Goal: Task Accomplishment & Management: Use online tool/utility

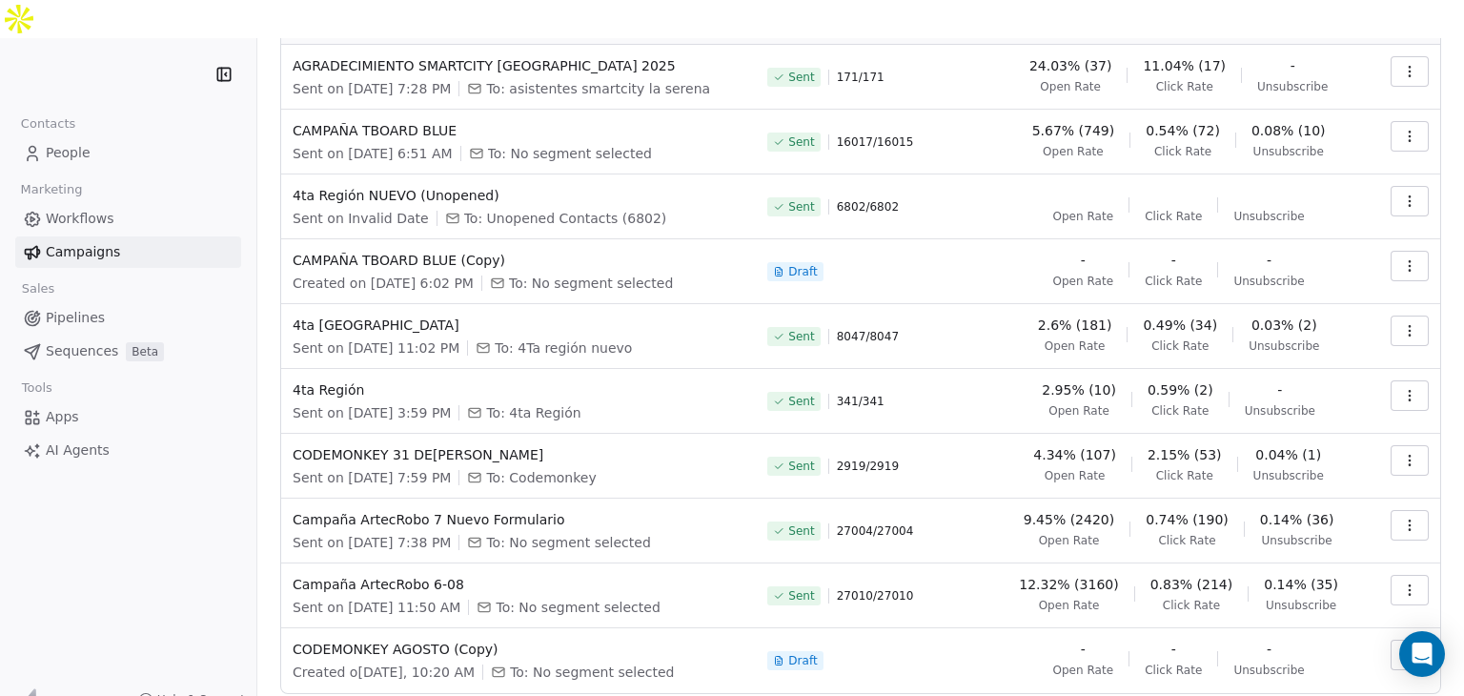
scroll to position [194, 0]
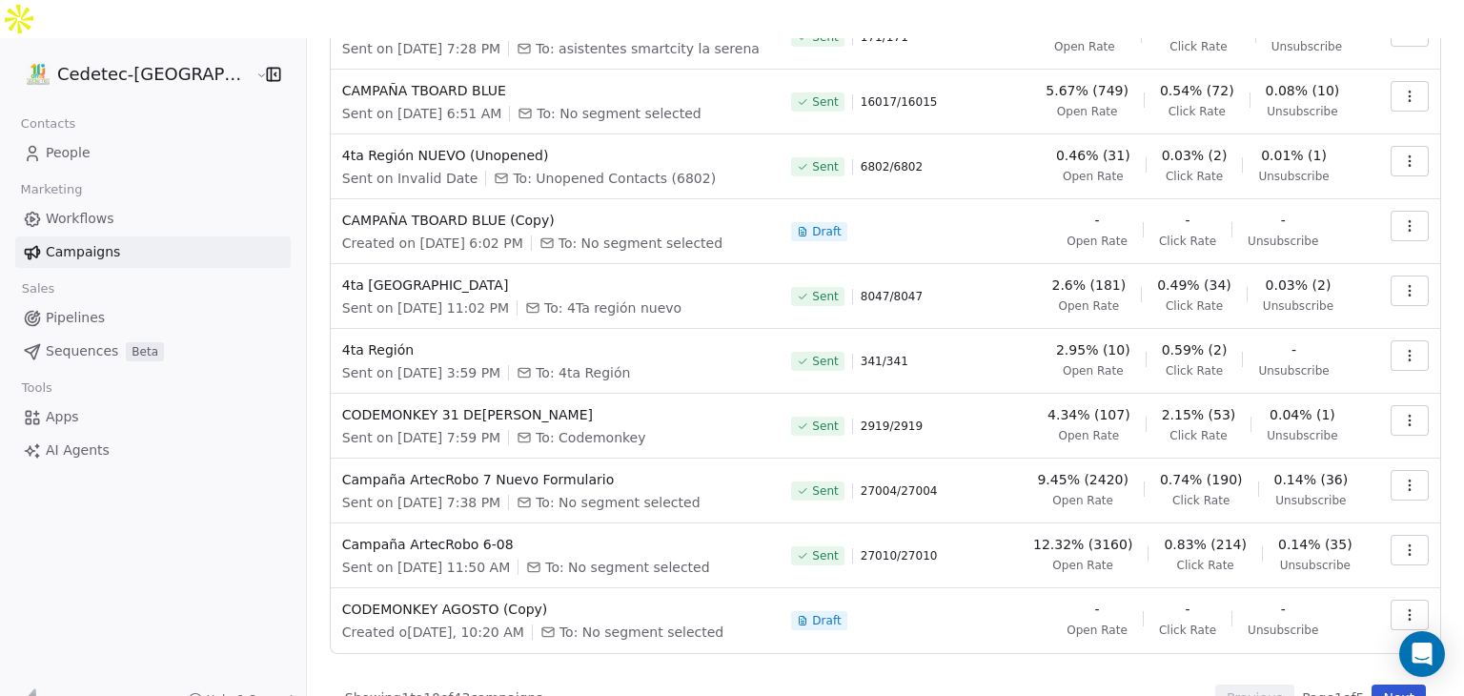
click at [40, 144] on icon at bounding box center [32, 153] width 19 height 19
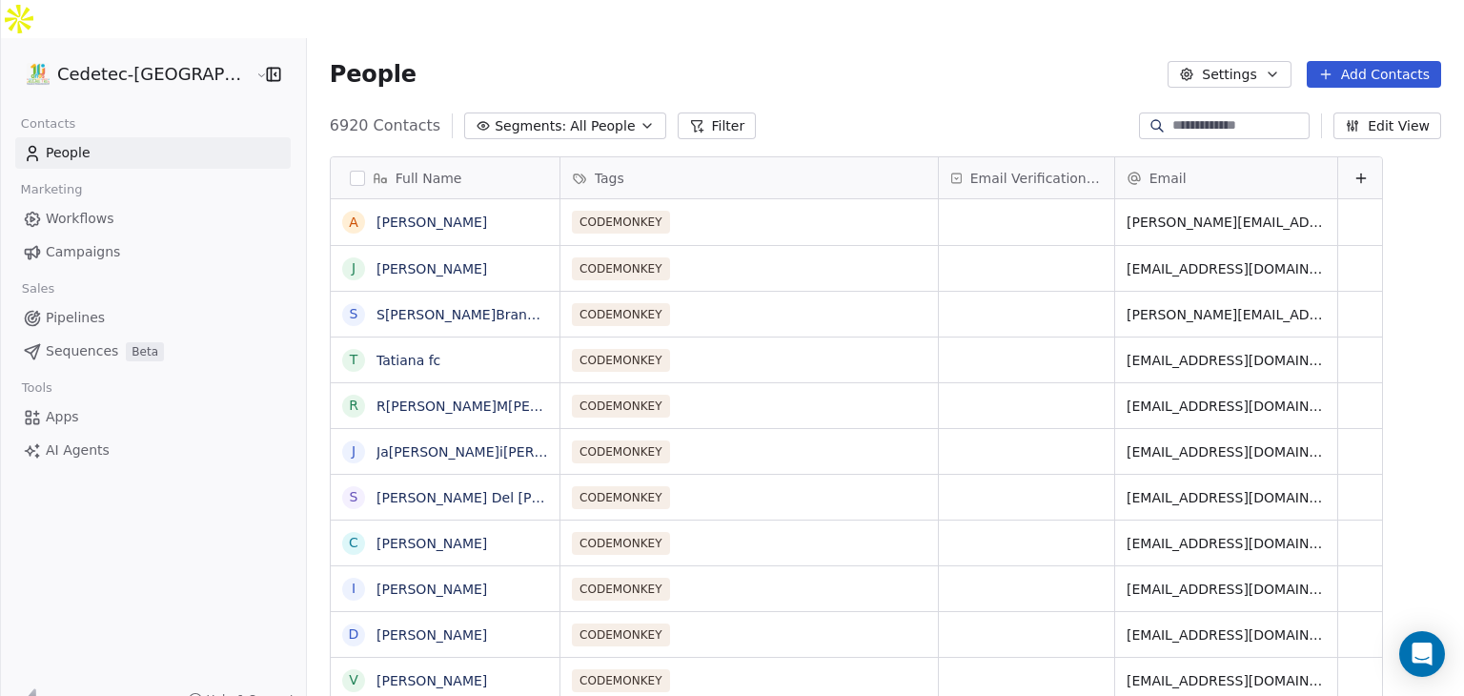
scroll to position [597, 1191]
click at [574, 112] on button "Segments: All People" at bounding box center [564, 125] width 201 height 27
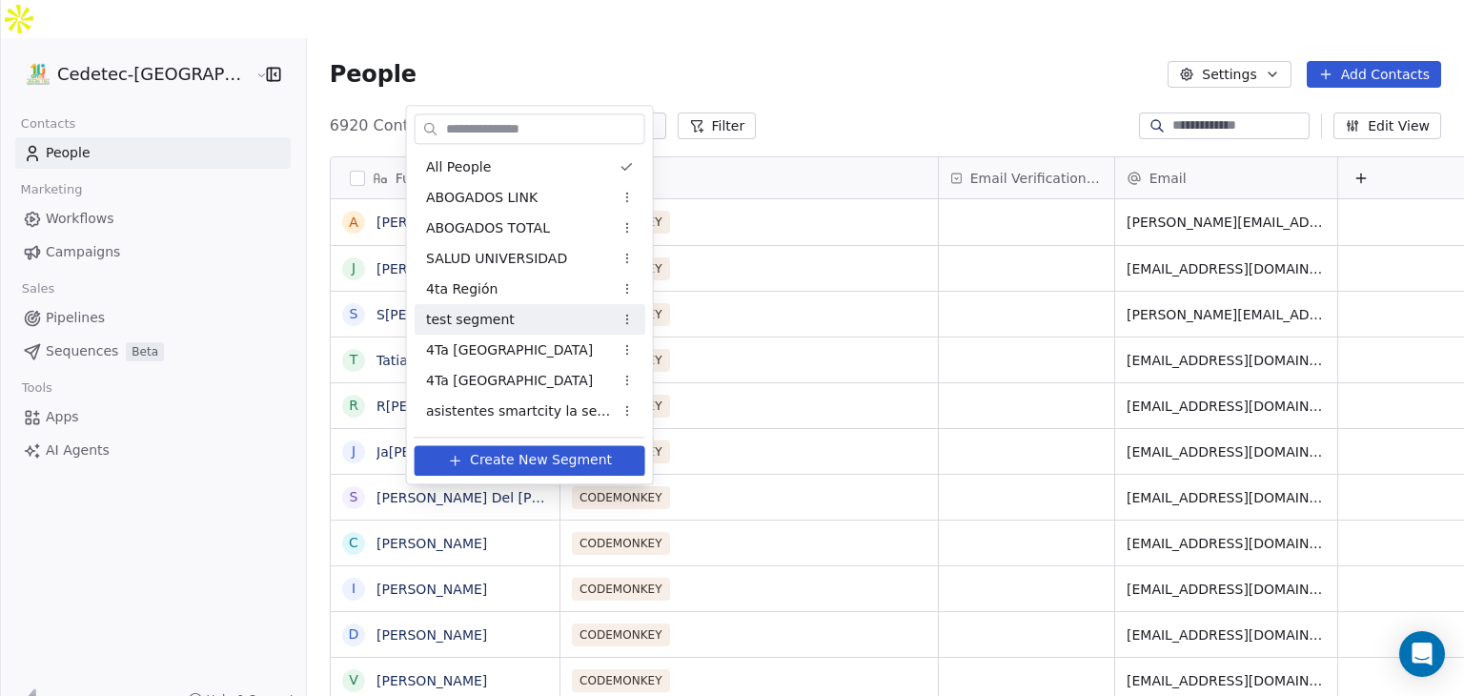
scroll to position [58, 0]
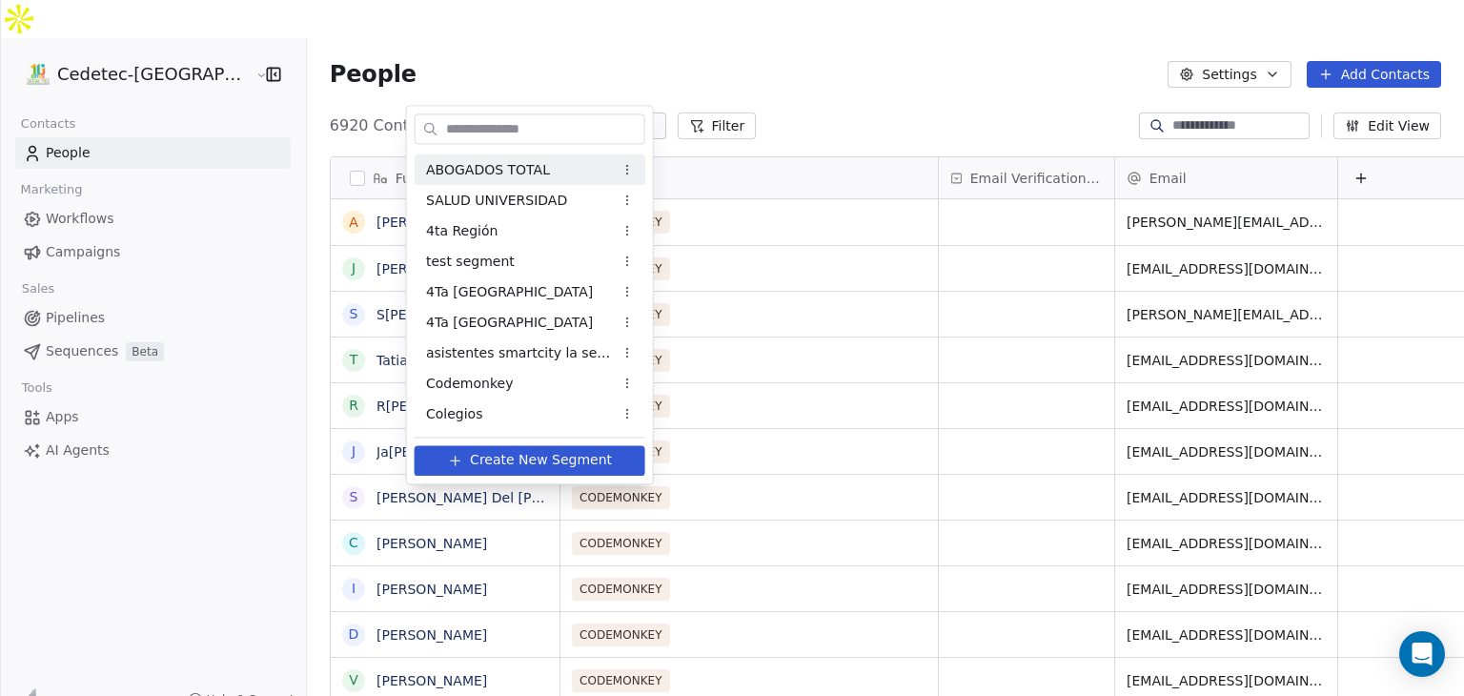
click at [790, 47] on html "Cedetec-[GEOGRAPHIC_DATA] Contacts People Marketing Workflows Campaigns Sales P…" at bounding box center [732, 367] width 1464 height 734
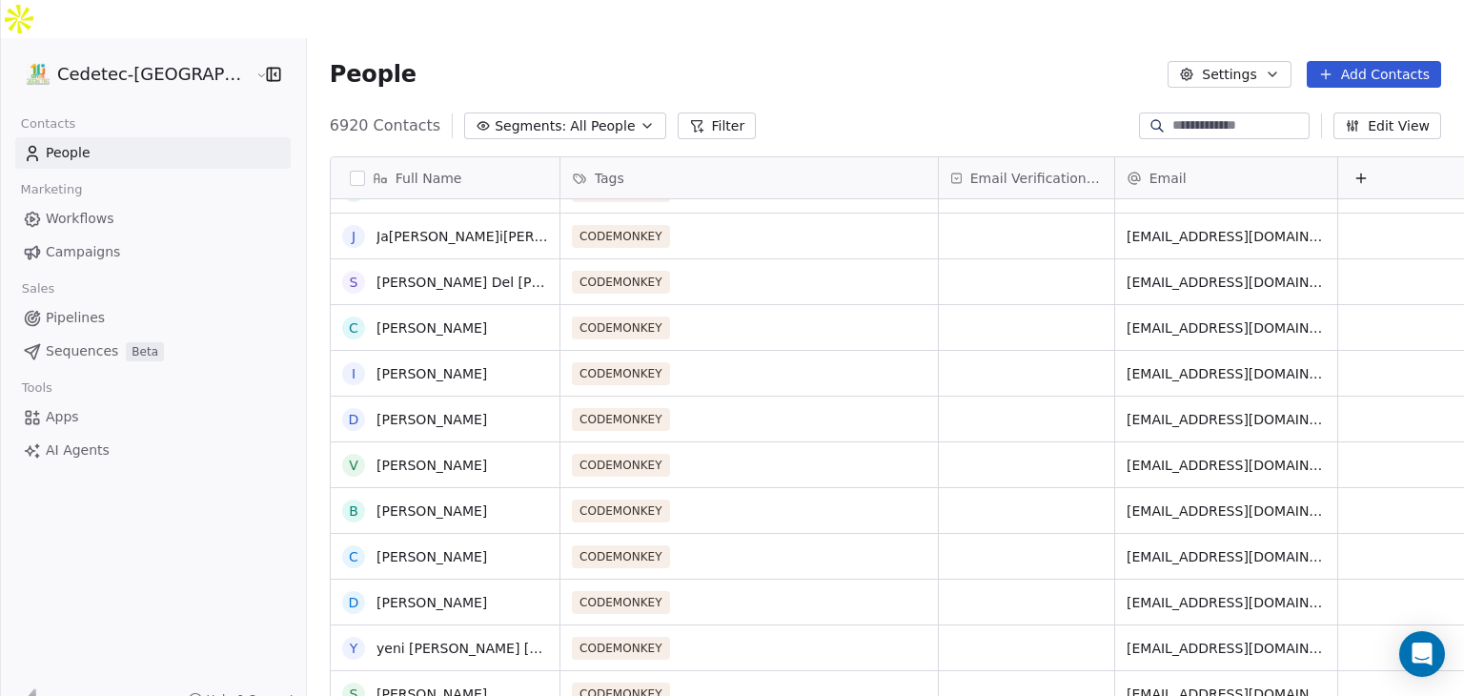
scroll to position [95, 0]
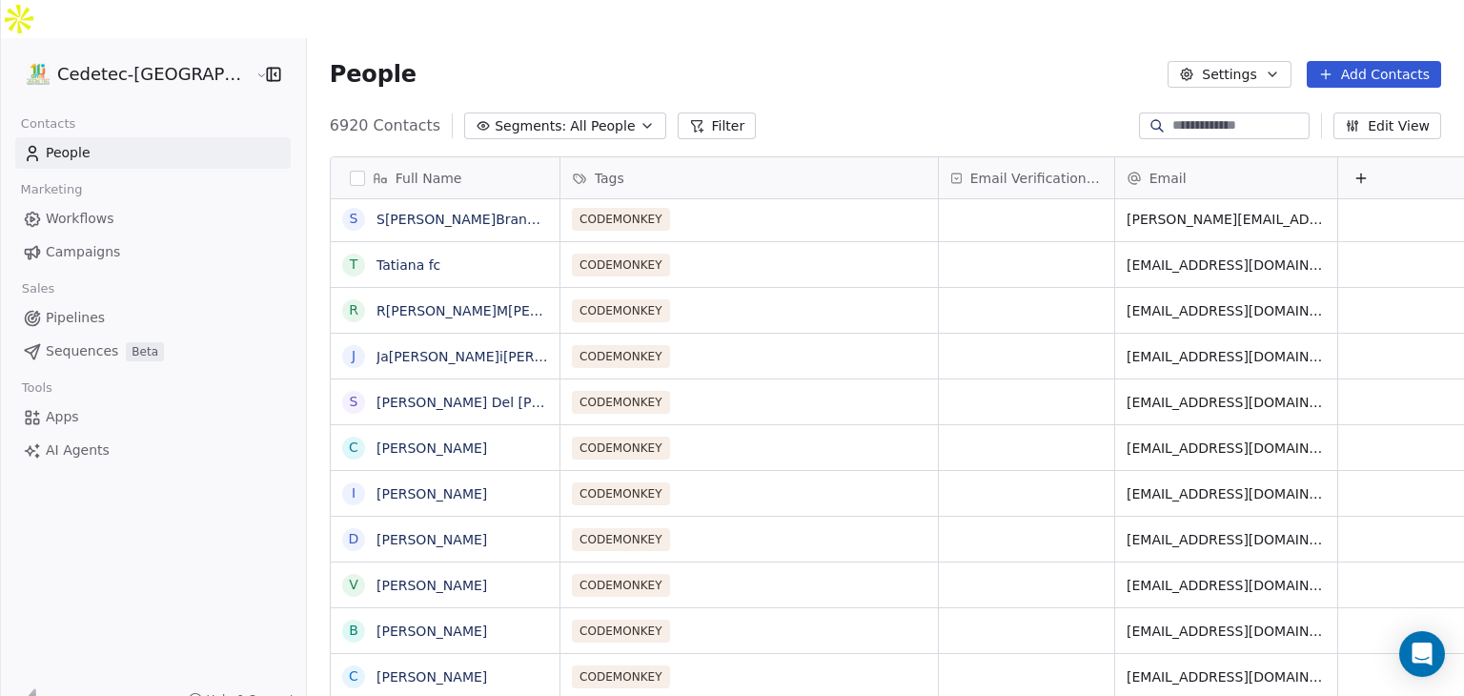
click at [66, 143] on span "People" at bounding box center [68, 153] width 45 height 20
click at [1254, 61] on button "Settings" at bounding box center [1229, 74] width 123 height 27
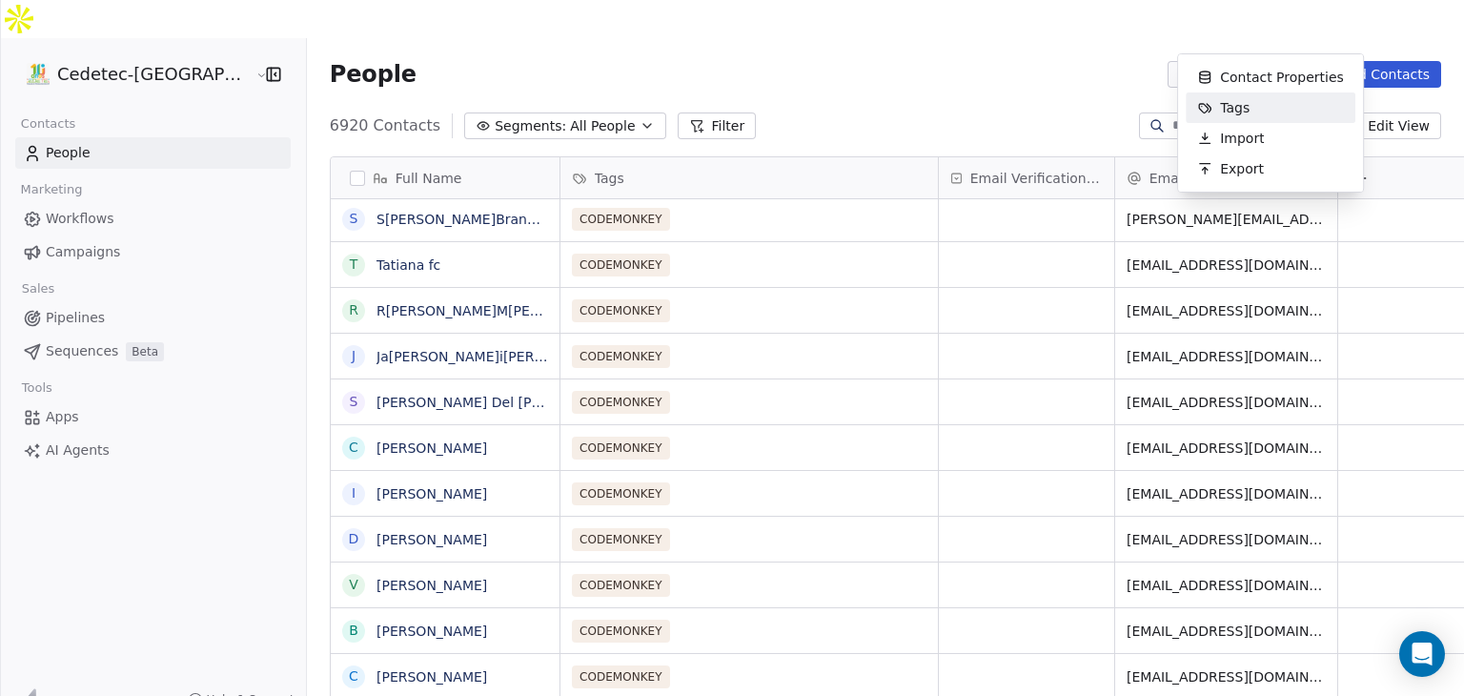
click at [1226, 104] on span "Tags" at bounding box center [1235, 108] width 30 height 20
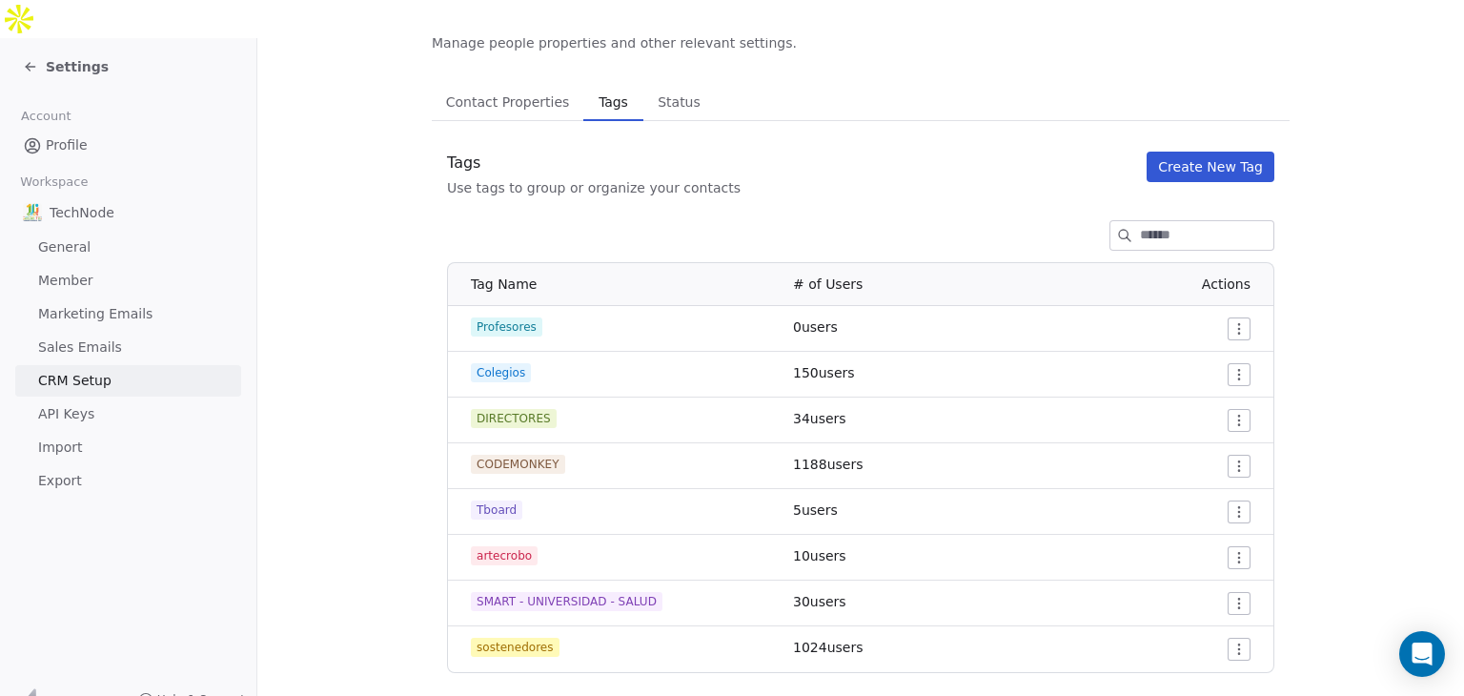
scroll to position [10, 0]
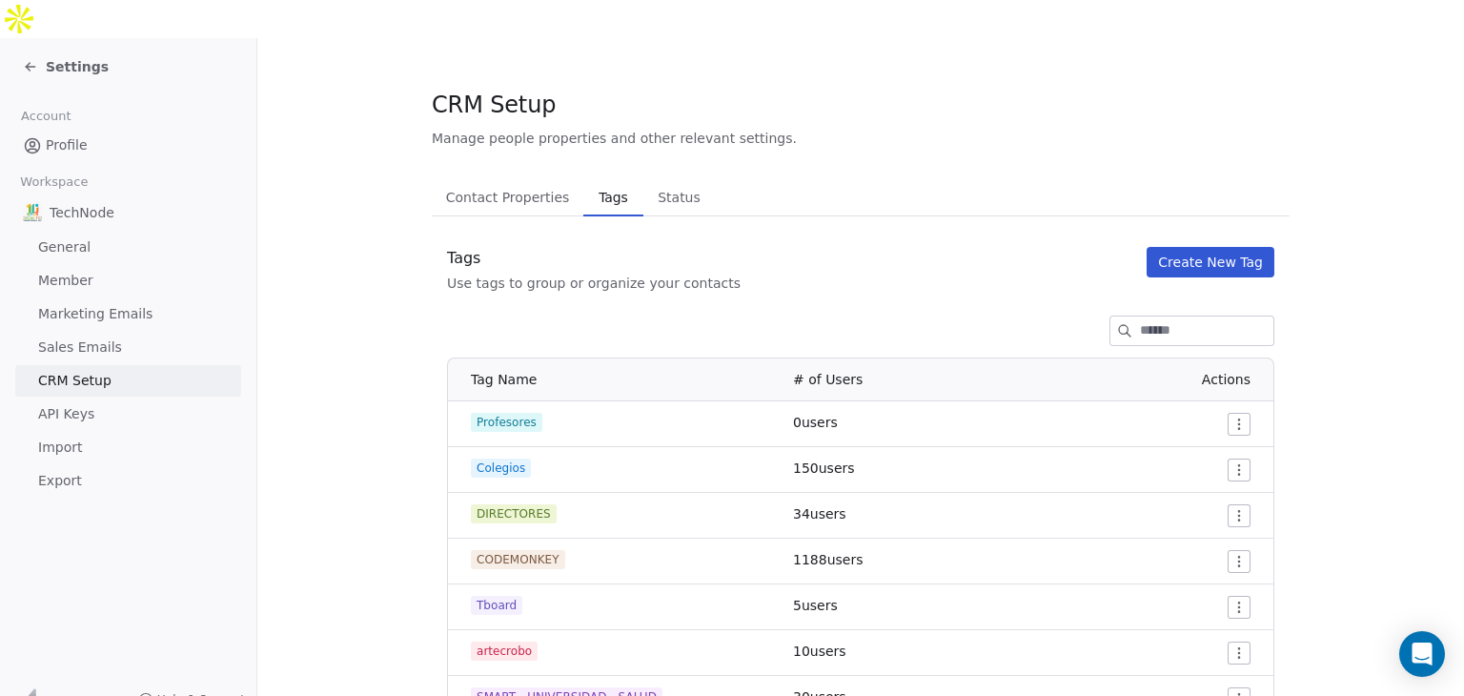
click at [39, 57] on div "Settings" at bounding box center [66, 66] width 86 height 19
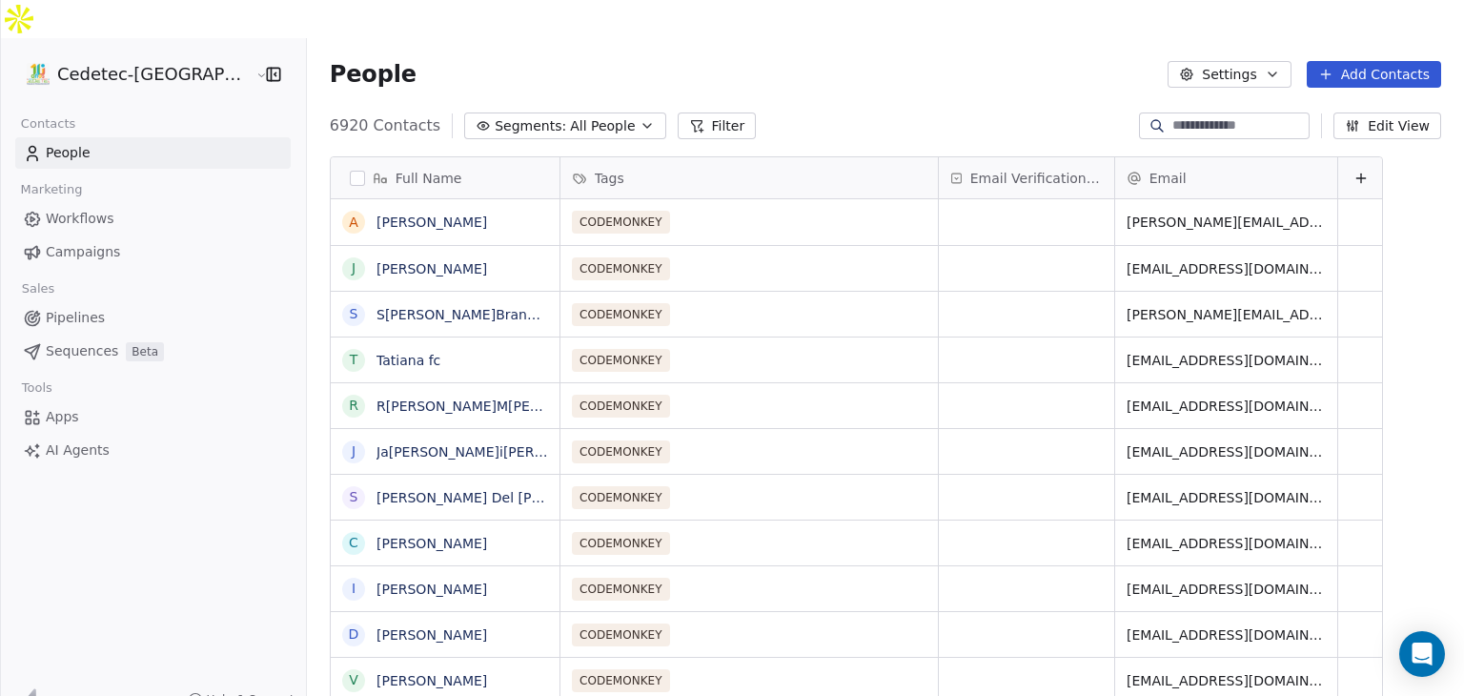
scroll to position [597, 1191]
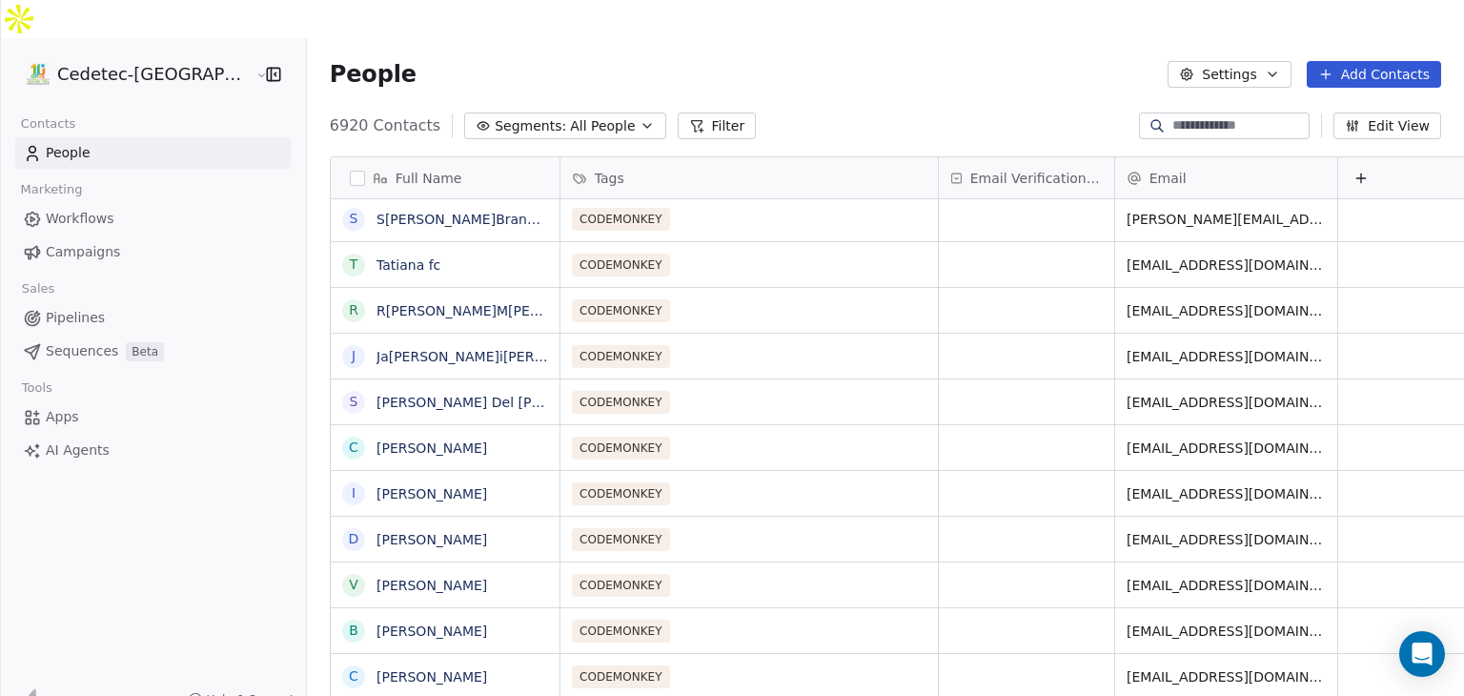
click at [84, 242] on span "Campaigns" at bounding box center [83, 252] width 74 height 20
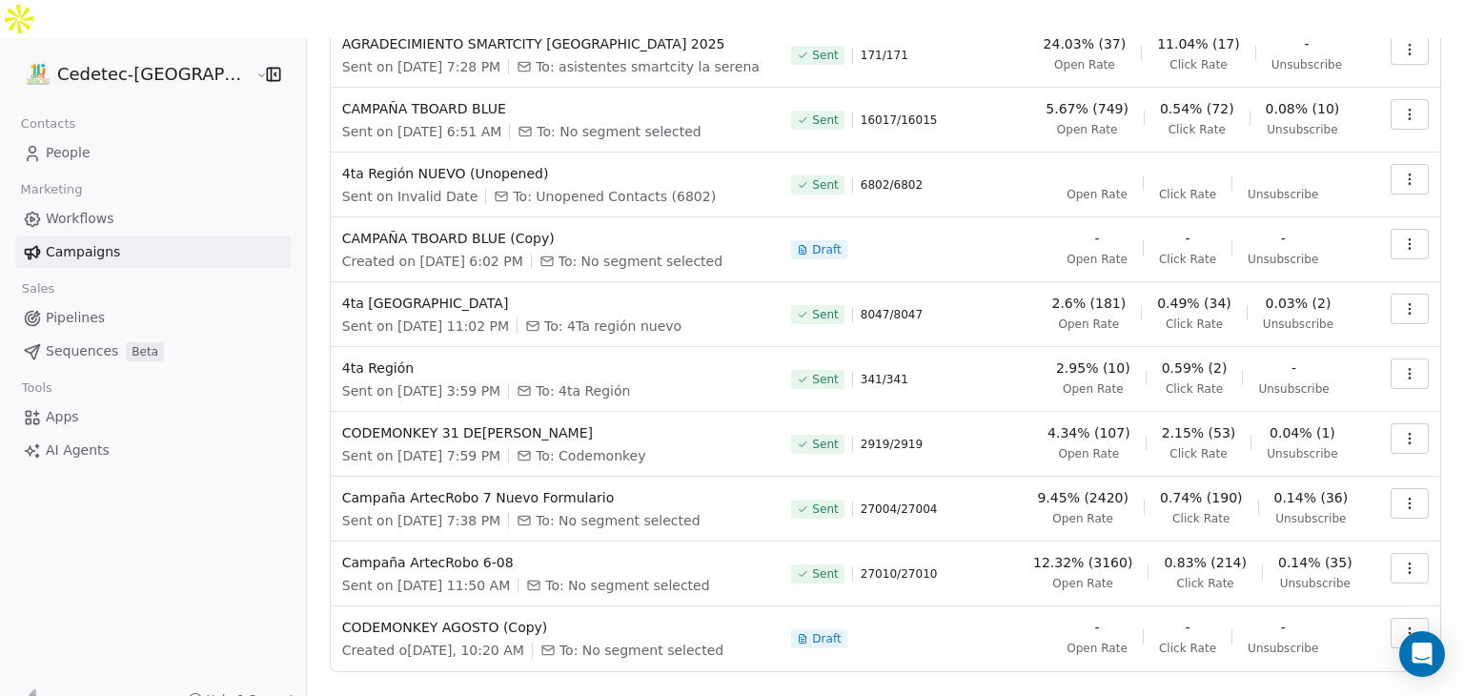
scroll to position [194, 0]
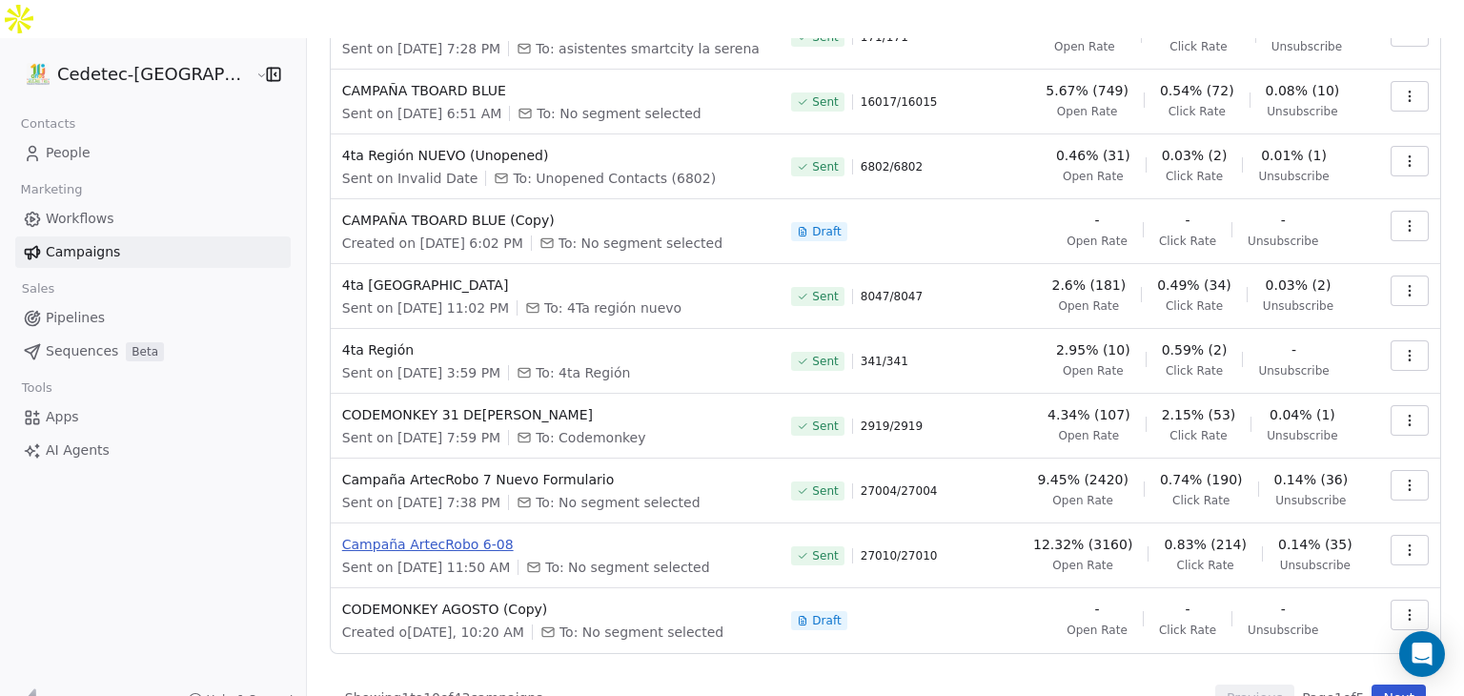
click at [374, 535] on span "Campaña ArtecRobo 6-08" at bounding box center [555, 544] width 427 height 19
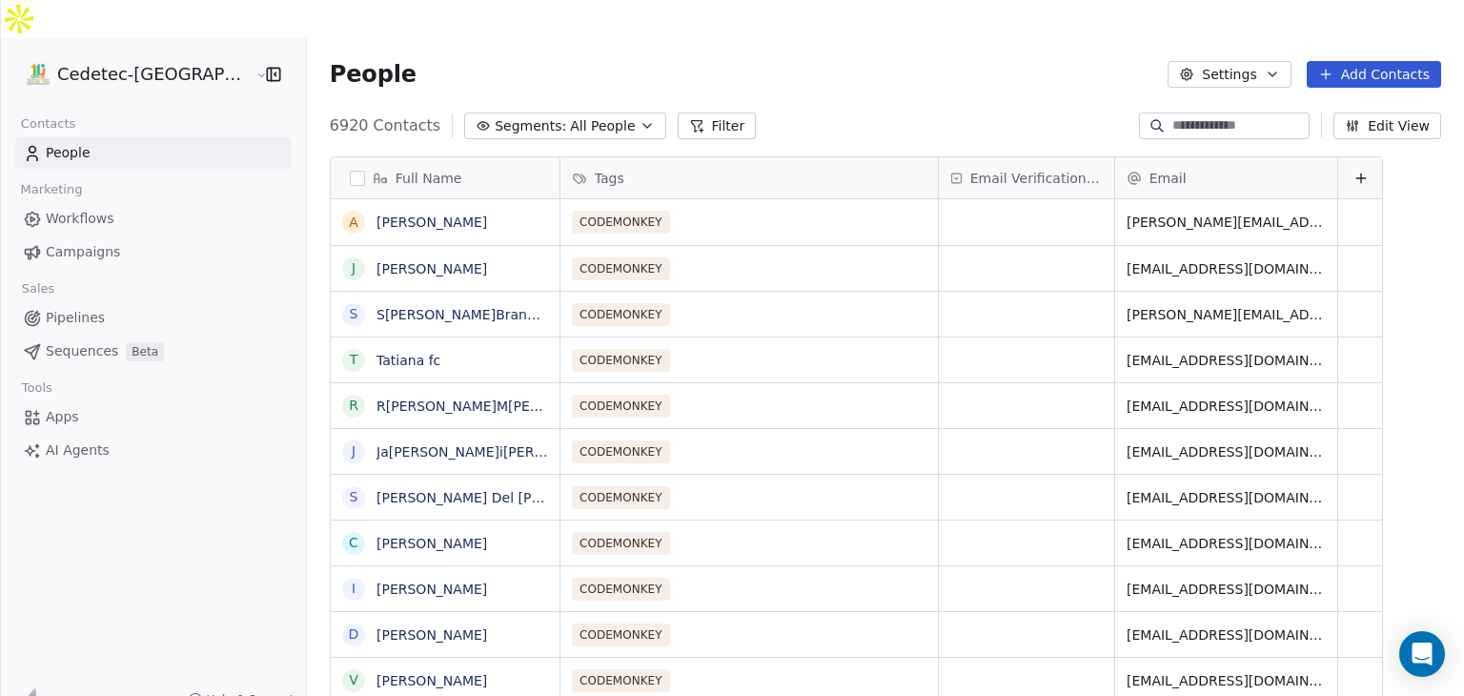
scroll to position [597, 1191]
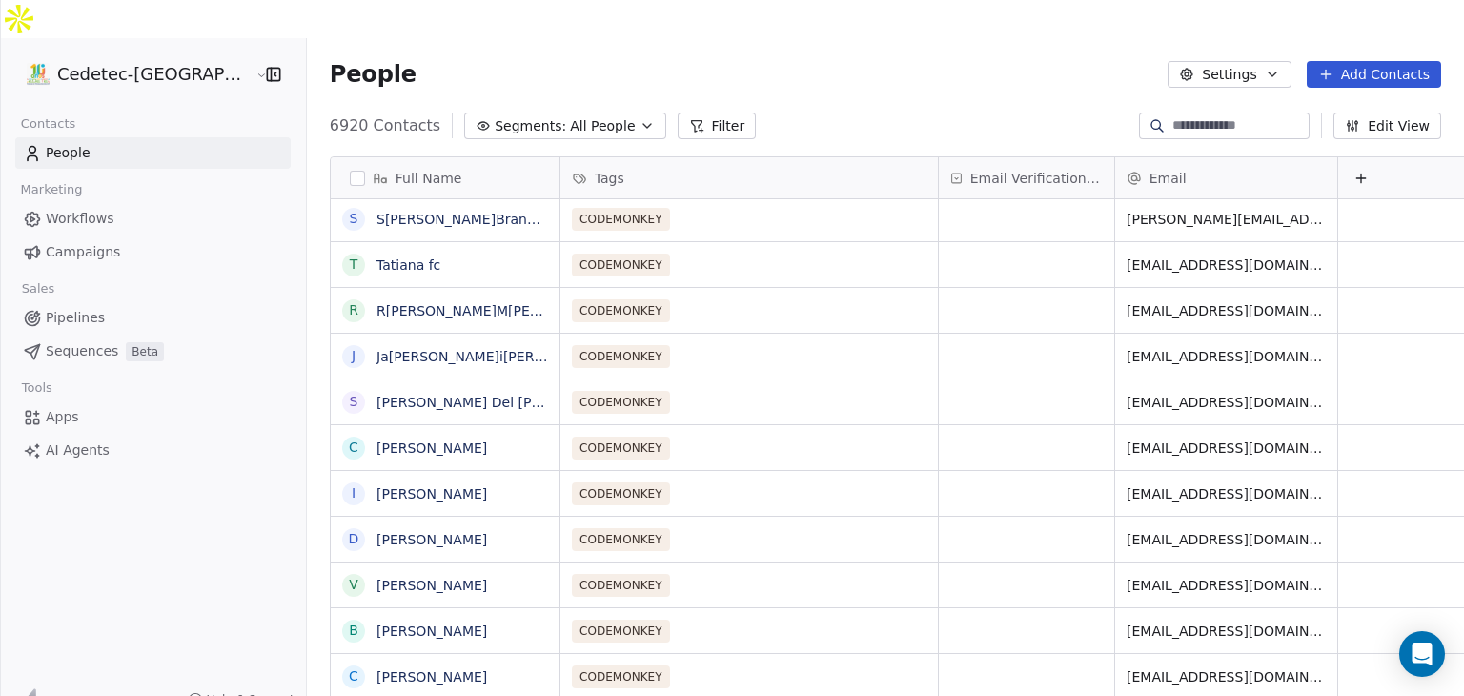
click at [77, 242] on span "Campaigns" at bounding box center [83, 252] width 74 height 20
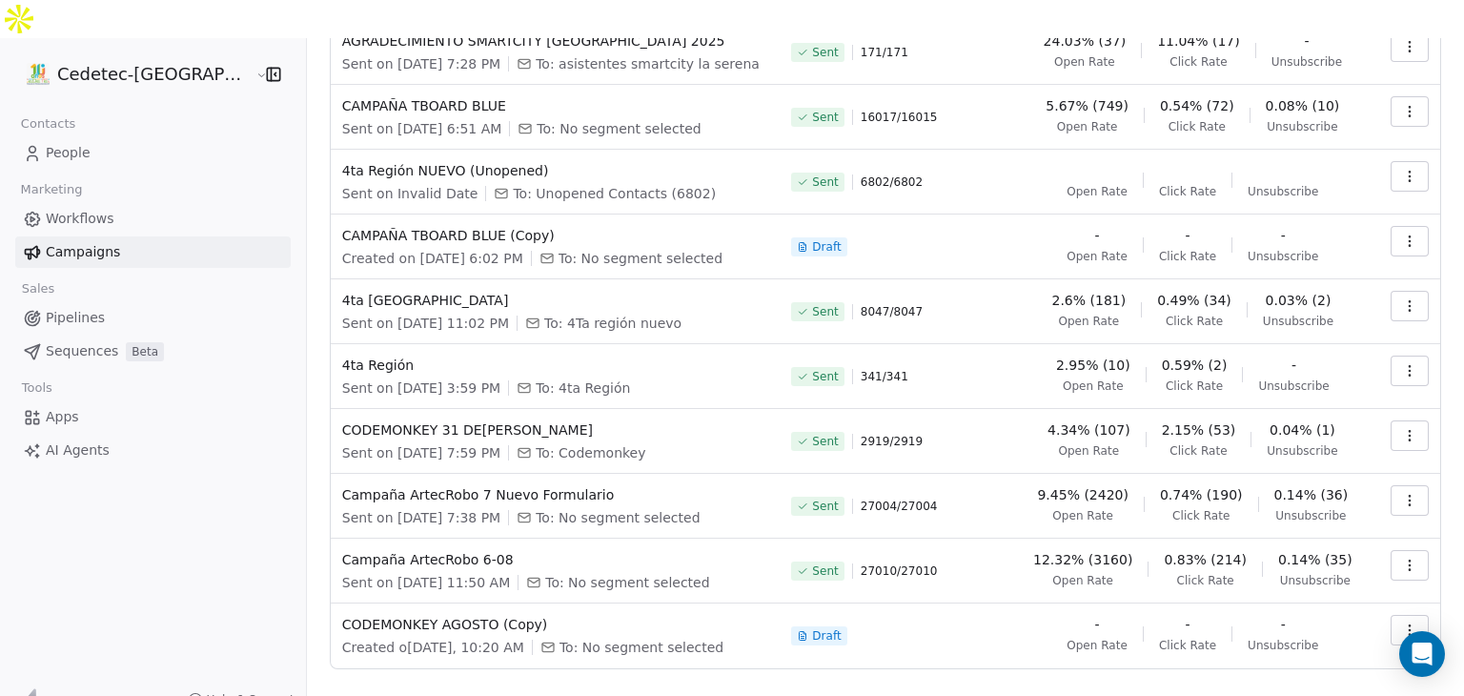
scroll to position [194, 0]
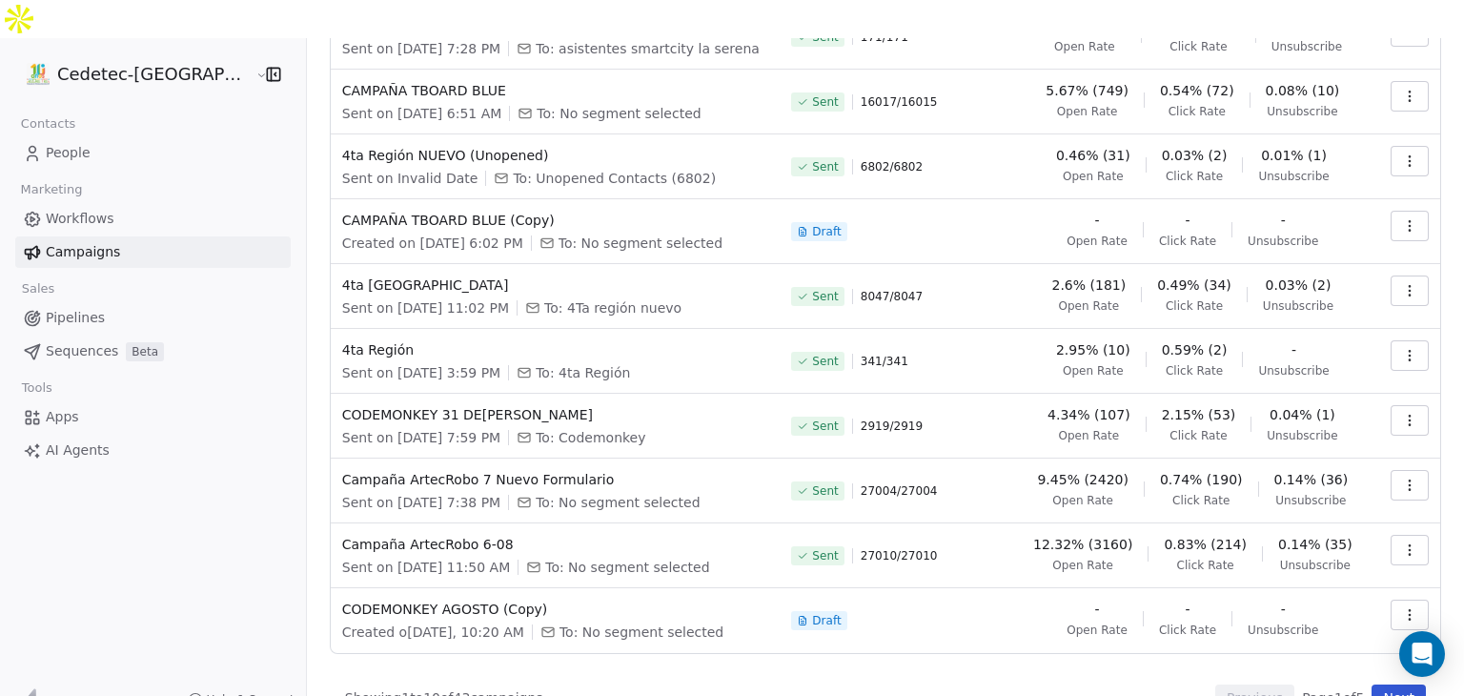
click at [1402, 542] on icon "button" at bounding box center [1409, 549] width 15 height 15
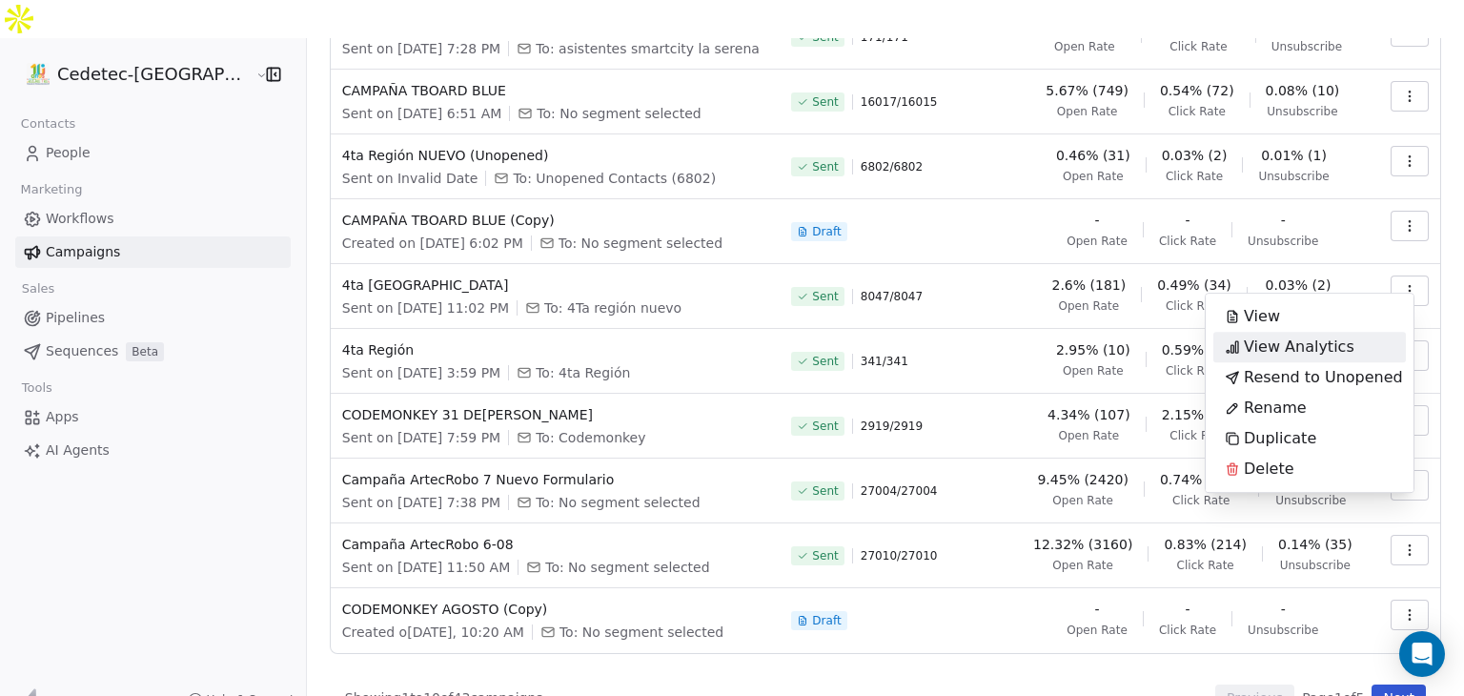
click at [1287, 339] on span "View Analytics" at bounding box center [1299, 346] width 111 height 23
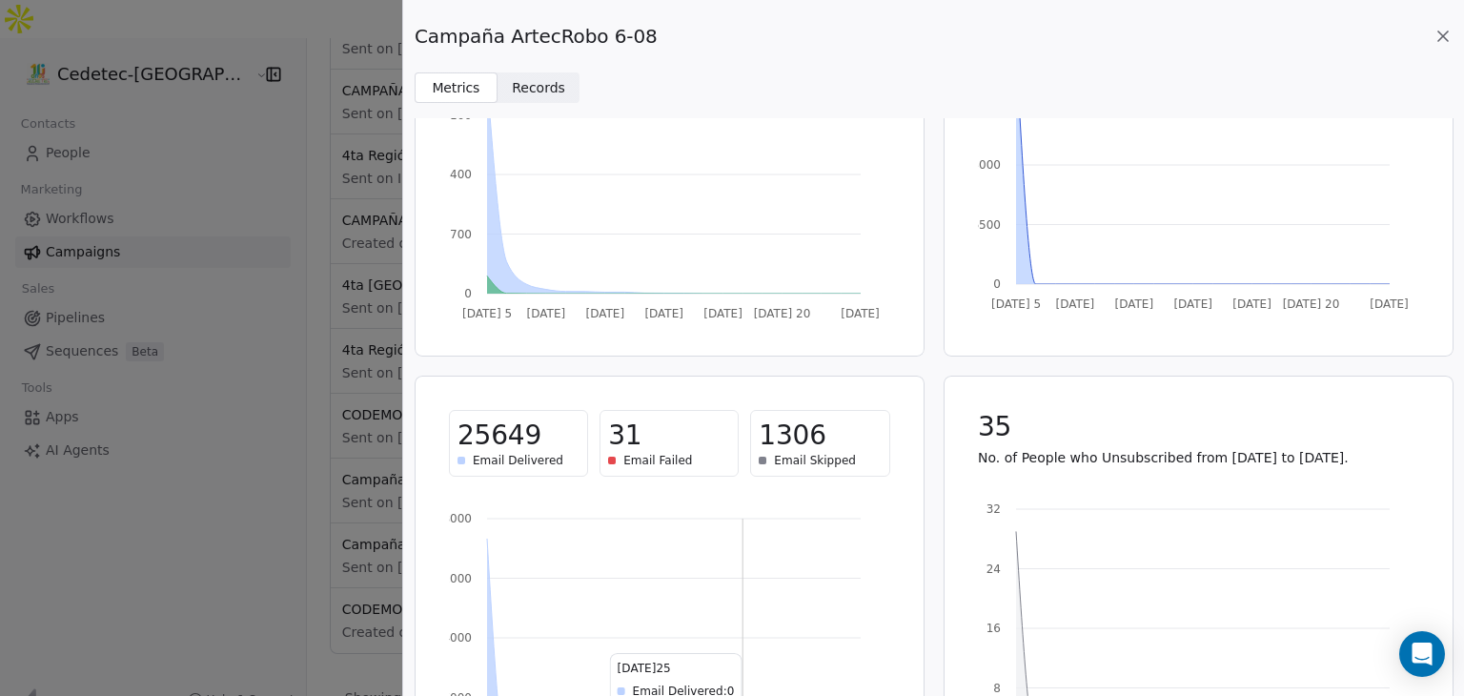
scroll to position [0, 0]
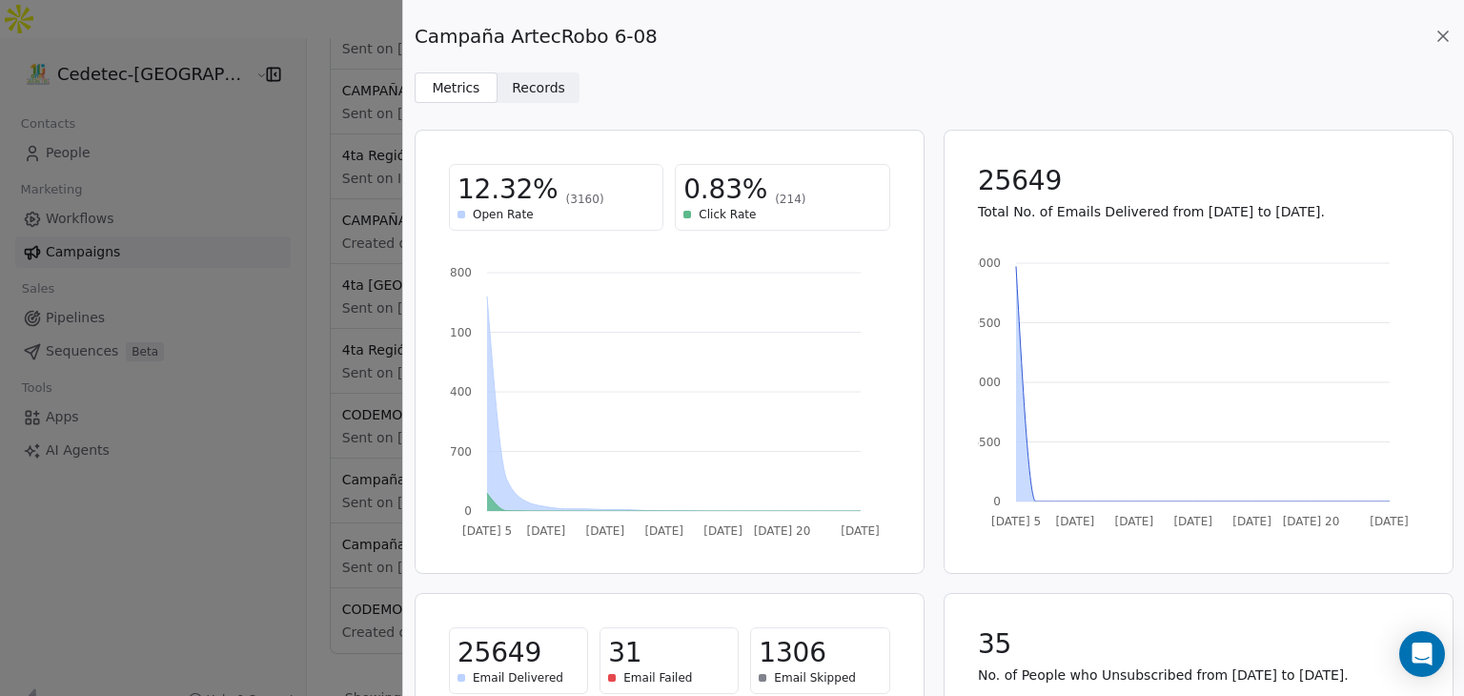
click at [544, 87] on span "Records" at bounding box center [538, 88] width 53 height 20
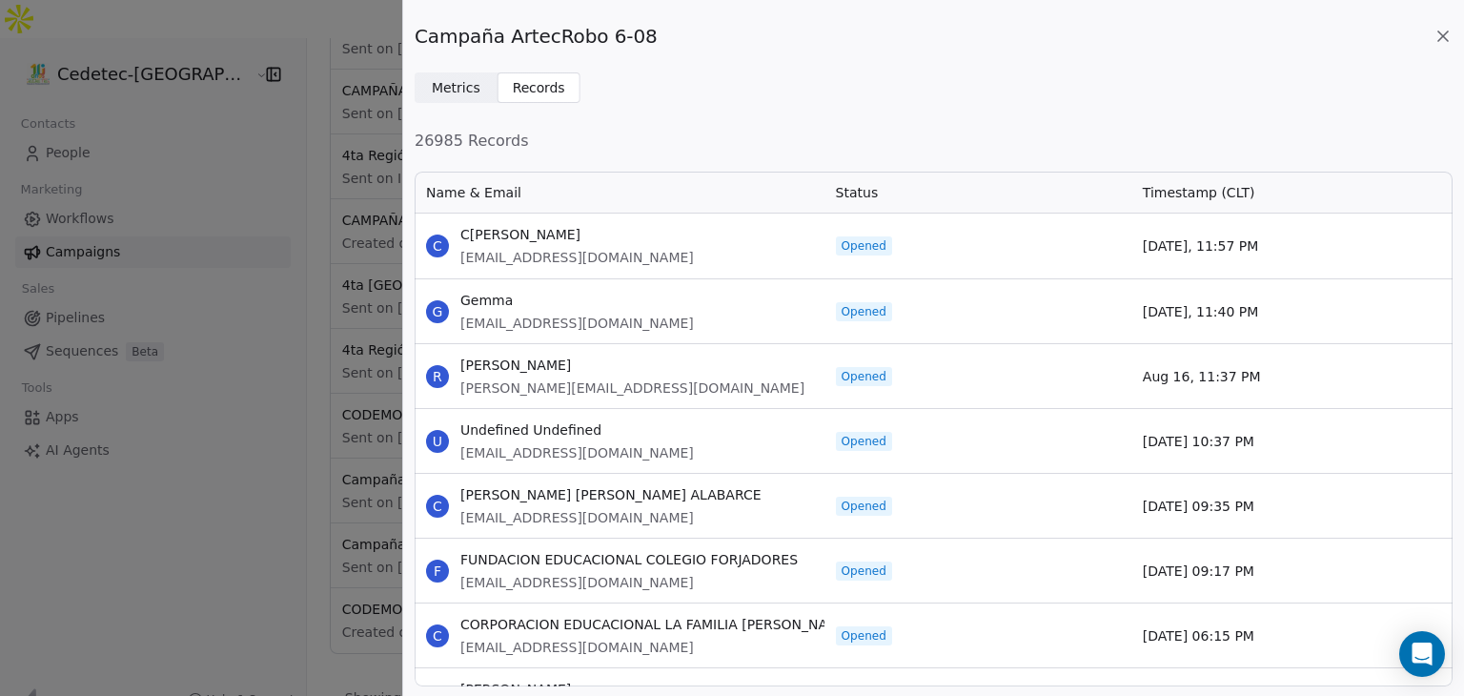
drag, startPoint x: 1146, startPoint y: 497, endPoint x: 457, endPoint y: 120, distance: 784.4
copy div "Records Name & Email Status Timestamp (CLT) R"
